Goal: Task Accomplishment & Management: Manage account settings

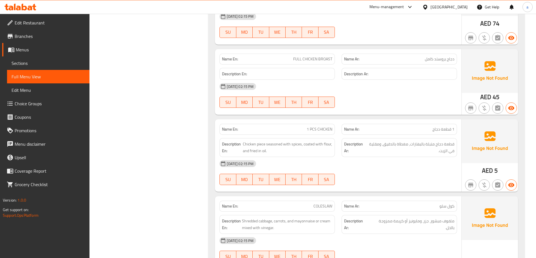
scroll to position [4014, 0]
click at [27, 61] on span "Sections" at bounding box center [48, 63] width 73 height 7
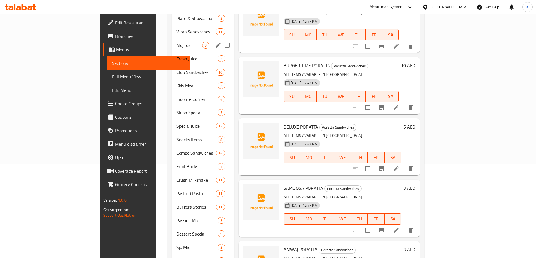
scroll to position [140, 0]
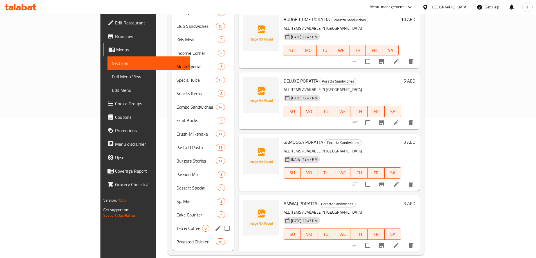
click at [221, 223] on input "Menu sections" at bounding box center [227, 229] width 12 height 12
checkbox input "true"
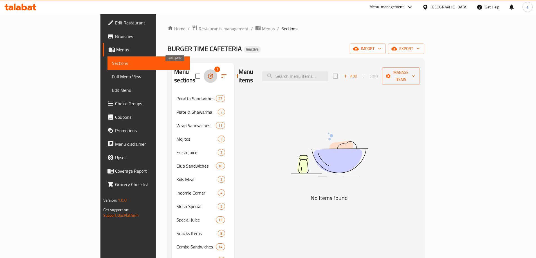
click at [204, 69] on button "button" at bounding box center [210, 75] width 13 height 13
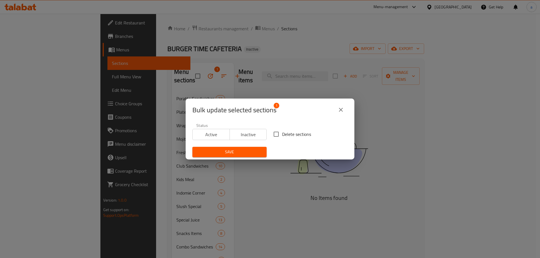
click at [274, 138] on input "Delete sections" at bounding box center [276, 135] width 12 height 12
checkbox input "true"
click at [258, 152] on span "Save" at bounding box center [229, 152] width 65 height 7
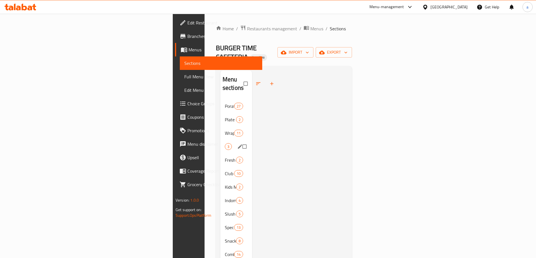
scroll to position [127, 0]
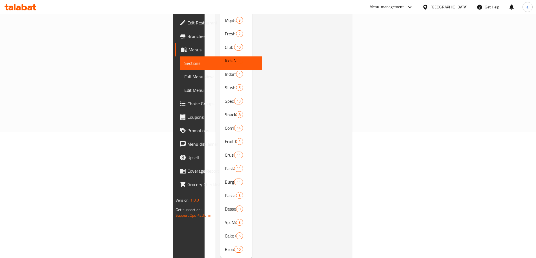
click at [437, 10] on div "[GEOGRAPHIC_DATA]" at bounding box center [448, 7] width 37 height 6
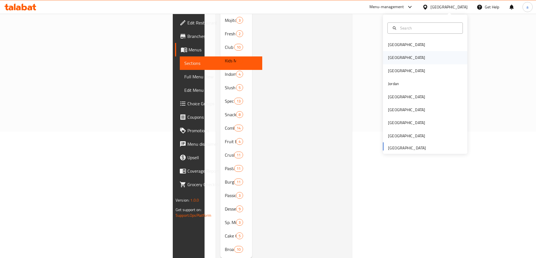
click at [399, 60] on div "[GEOGRAPHIC_DATA]" at bounding box center [425, 57] width 84 height 13
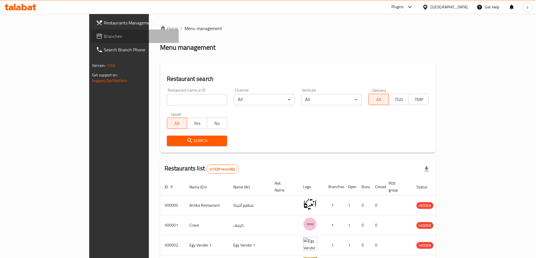
click at [104, 33] on span "Branches" at bounding box center [139, 36] width 70 height 7
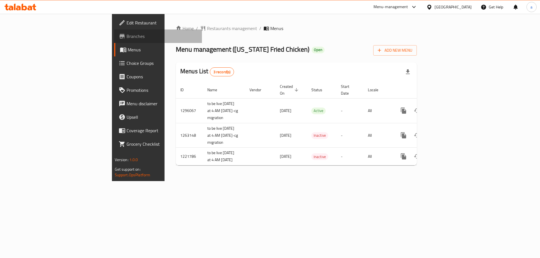
click at [127, 39] on span "Branches" at bounding box center [162, 36] width 71 height 7
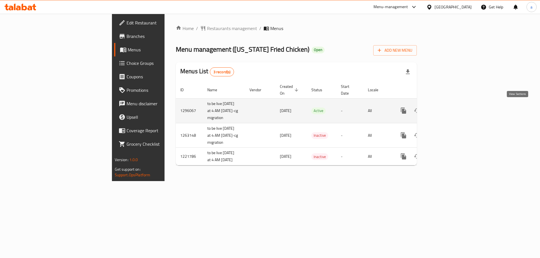
click at [451, 104] on link "enhanced table" at bounding box center [443, 110] width 13 height 13
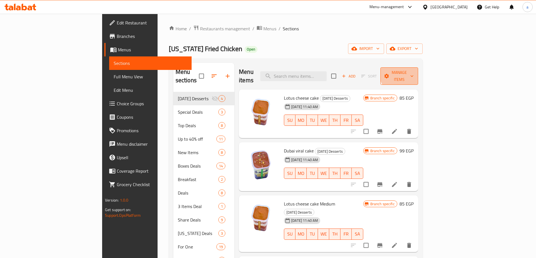
click at [413, 71] on span "Manage items" at bounding box center [399, 76] width 29 height 14
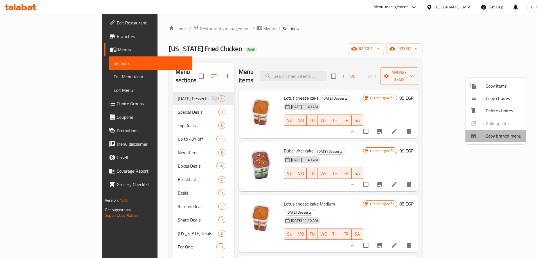
click at [498, 135] on span "Copy branch menu" at bounding box center [504, 136] width 36 height 7
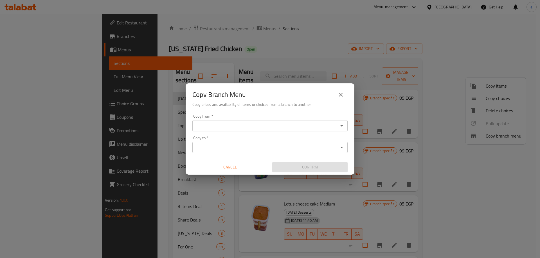
click at [310, 122] on div "Copy from *" at bounding box center [269, 125] width 155 height 11
click at [341, 128] on icon "Open" at bounding box center [341, 126] width 7 height 7
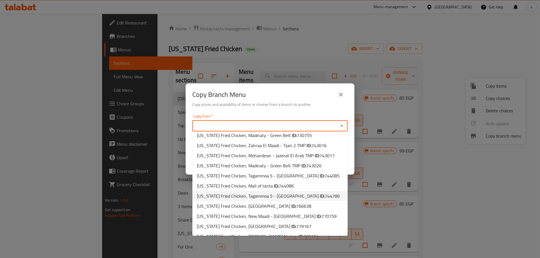
scroll to position [174, 0]
click at [327, 211] on li "Kansas Fried Chicken, New Maadi - Palestine Square ID: 770759" at bounding box center [269, 215] width 155 height 10
type input "Kansas Fried Chicken, New Maadi - Palestine Square"
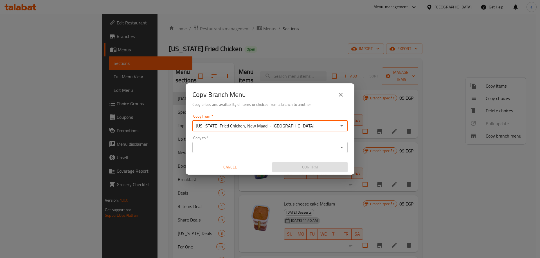
click at [292, 144] on input "Copy to   *" at bounding box center [265, 148] width 143 height 8
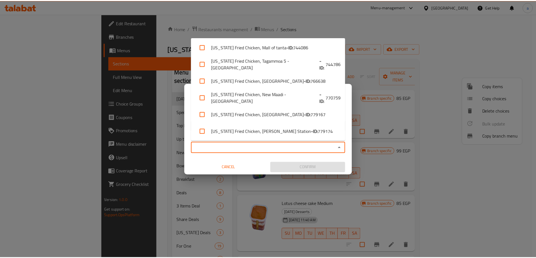
scroll to position [357, 0]
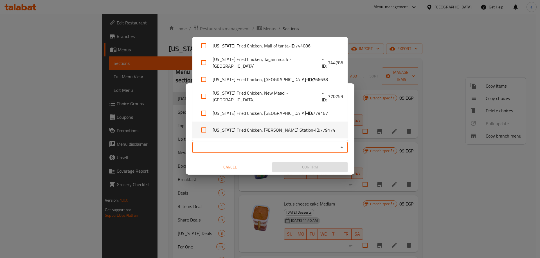
click at [302, 133] on li "Kansas Fried Chicken, Raml Station - ID: 779174" at bounding box center [269, 130] width 155 height 17
checkbox input "true"
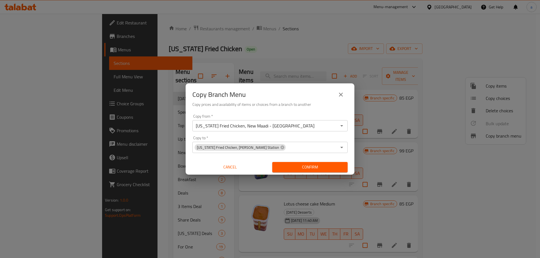
click at [310, 168] on span "Confirm" at bounding box center [310, 167] width 66 height 7
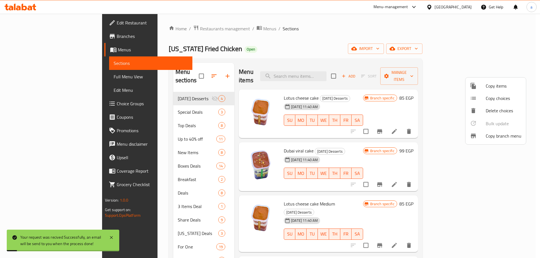
click at [50, 53] on div at bounding box center [270, 129] width 540 height 258
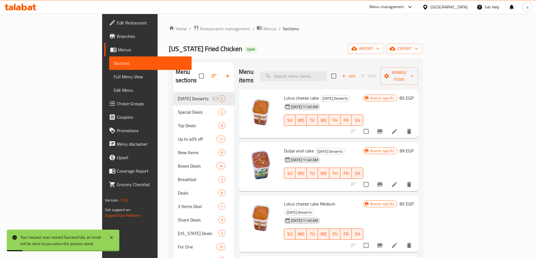
click at [117, 36] on span "Branches" at bounding box center [152, 36] width 70 height 7
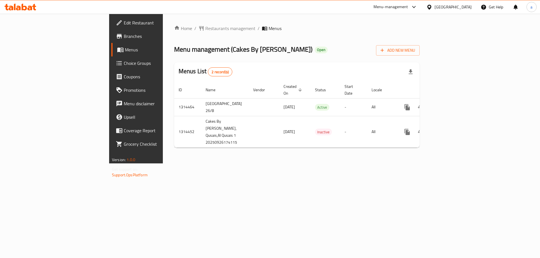
click at [124, 35] on span "Branches" at bounding box center [159, 36] width 71 height 7
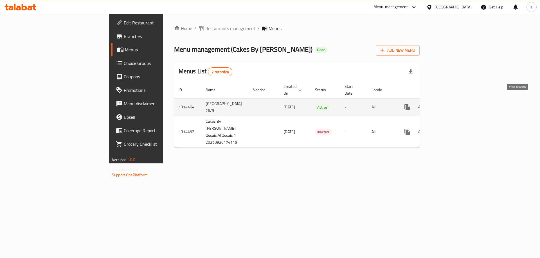
click at [451, 104] on icon "enhanced table" at bounding box center [447, 107] width 7 height 7
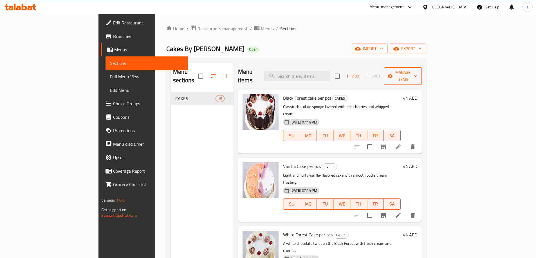
click at [417, 71] on span "Manage items" at bounding box center [402, 76] width 29 height 14
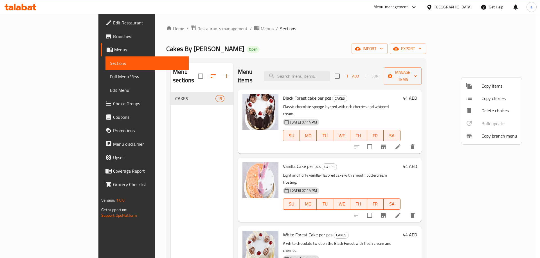
click at [492, 138] on span "Copy branch menu" at bounding box center [499, 136] width 36 height 7
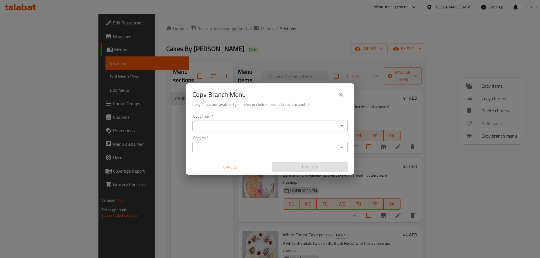
click at [231, 122] on input "Copy from   *" at bounding box center [265, 126] width 143 height 8
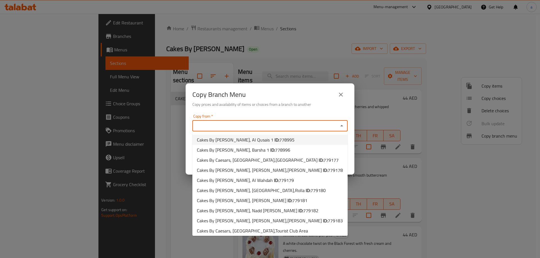
click at [296, 137] on li "Cakes By Caesars, Al Qusais 1 ID: 778995" at bounding box center [269, 140] width 155 height 10
type input "Cakes By Caesars, Al Qusais 1"
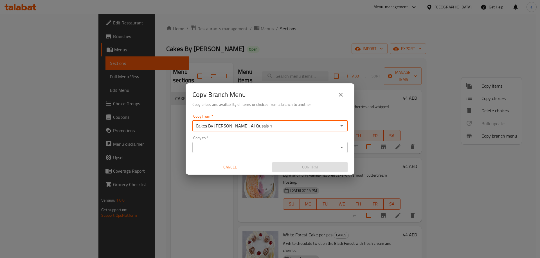
click at [287, 145] on input "Copy to   *" at bounding box center [265, 148] width 143 height 8
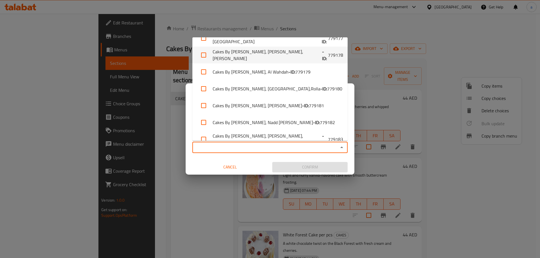
scroll to position [70, 0]
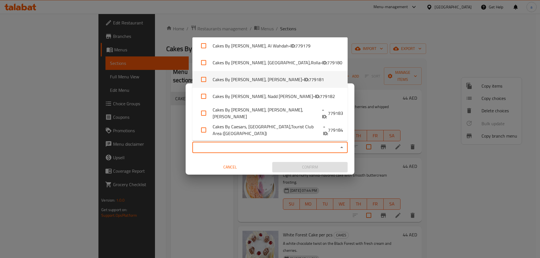
click at [294, 75] on li "Cakes By Caesars, Al Raffa - ID: 779181" at bounding box center [269, 79] width 155 height 17
checkbox input "true"
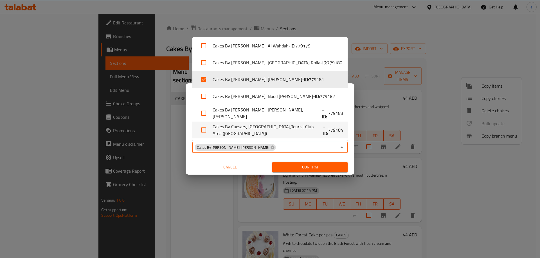
click at [310, 167] on span "Confirm" at bounding box center [310, 167] width 66 height 7
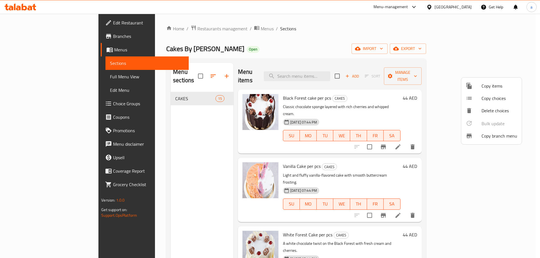
click at [491, 135] on span "Copy branch menu" at bounding box center [499, 136] width 36 height 7
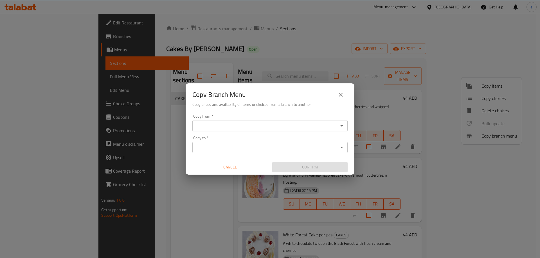
click at [332, 125] on input "Copy from   *" at bounding box center [265, 126] width 143 height 8
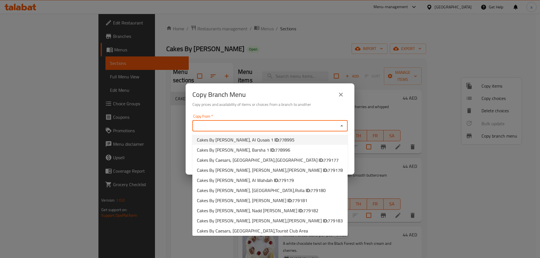
click at [287, 139] on li "Cakes By Caesars, Al Qusais 1 ID: 778995" at bounding box center [269, 140] width 155 height 10
type input "Cakes By Caesars, Al Qusais 1"
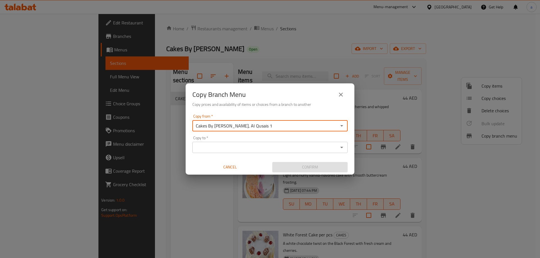
click at [298, 148] on input "Copy to   *" at bounding box center [265, 148] width 143 height 8
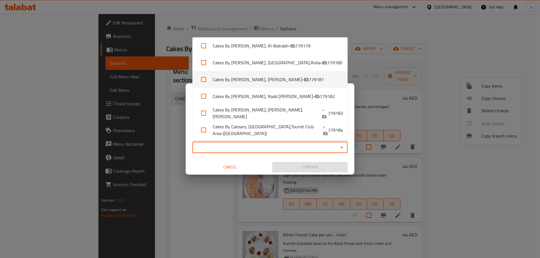
click at [309, 81] on span "779181" at bounding box center [316, 79] width 15 height 7
checkbox input "true"
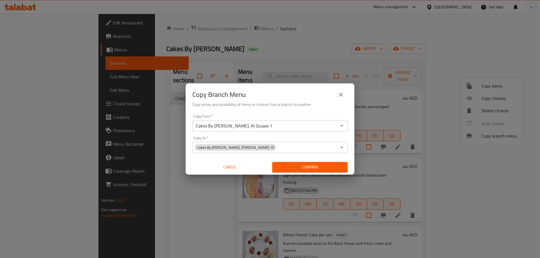
click at [308, 170] on span "Confirm" at bounding box center [310, 167] width 66 height 7
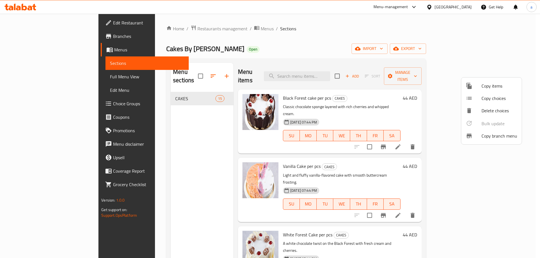
click at [30, 49] on div at bounding box center [270, 129] width 540 height 258
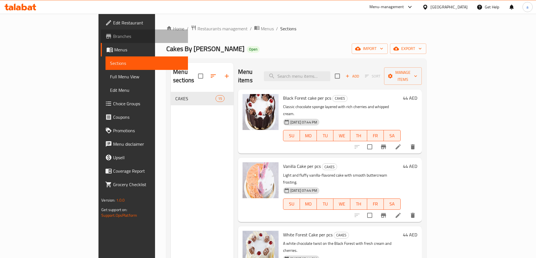
click at [113, 37] on span "Branches" at bounding box center [148, 36] width 70 height 7
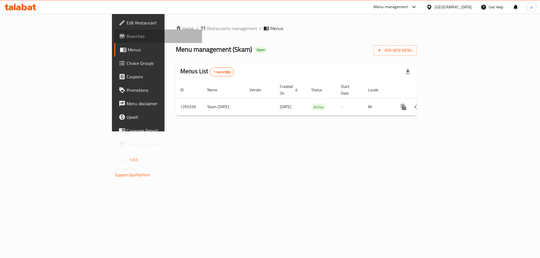
click at [127, 37] on span "Branches" at bounding box center [162, 36] width 71 height 7
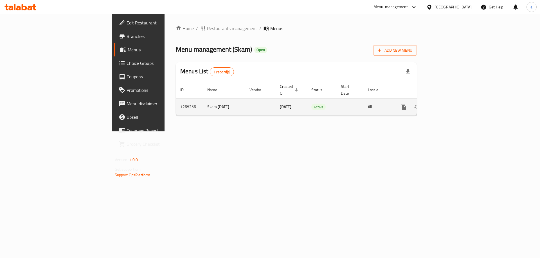
click at [451, 100] on link "enhanced table" at bounding box center [443, 106] width 13 height 13
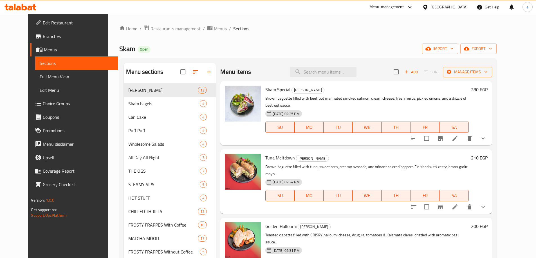
click at [487, 73] on span "Manage items" at bounding box center [467, 72] width 40 height 7
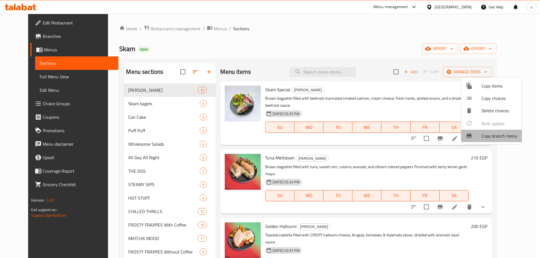
click at [489, 133] on span "Copy branch menu" at bounding box center [499, 136] width 36 height 7
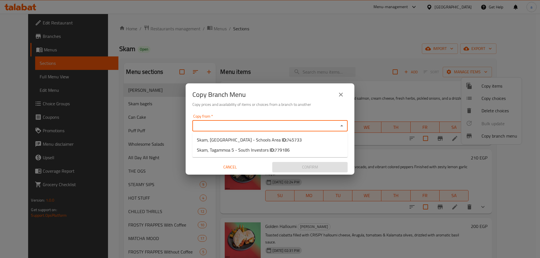
click at [307, 126] on input "Copy from   *" at bounding box center [265, 126] width 143 height 8
click at [285, 142] on li "Skam, [GEOGRAPHIC_DATA] - Schools Area ID: 745733" at bounding box center [269, 140] width 155 height 10
type input "Skam, [GEOGRAPHIC_DATA] - Schools Area"
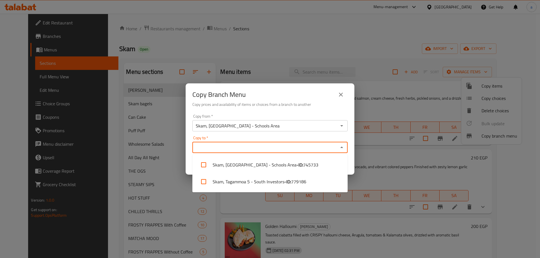
click at [283, 147] on input "Copy to   *" at bounding box center [265, 148] width 143 height 8
click at [280, 178] on li "Skam, Tagammoa 5 - South Investors - ID: 779186" at bounding box center [269, 181] width 155 height 17
checkbox input "true"
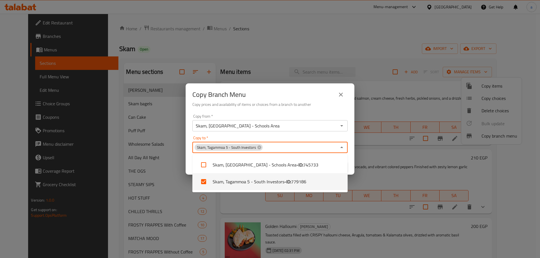
click at [353, 136] on div "Copy from   * Skam, [GEOGRAPHIC_DATA] - Schools Area Copy from * Copy to   * Sk…" at bounding box center [270, 143] width 169 height 63
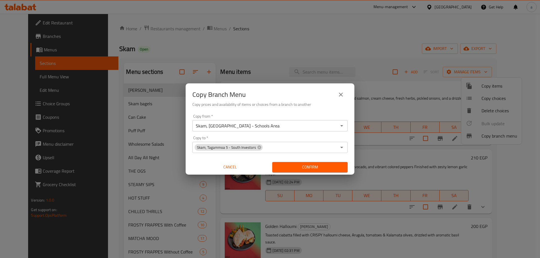
click at [326, 165] on span "Confirm" at bounding box center [310, 167] width 66 height 7
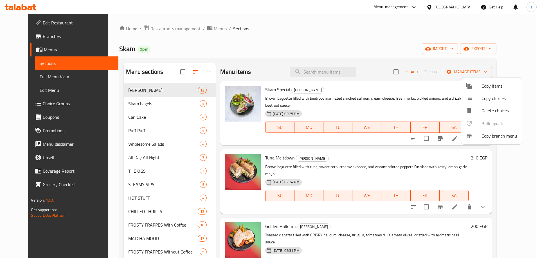
click at [48, 36] on div at bounding box center [270, 129] width 540 height 258
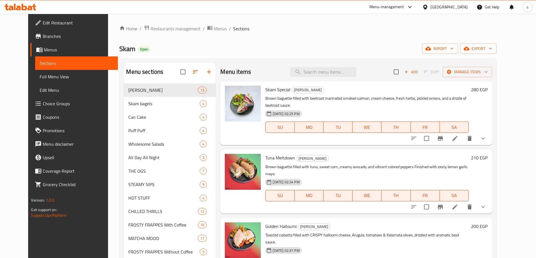
click at [46, 37] on span "Branches" at bounding box center [78, 36] width 70 height 7
